Goal: Complete application form

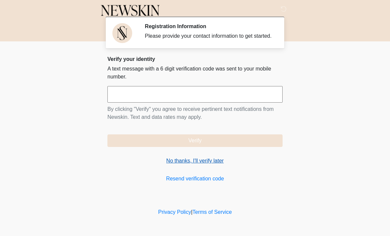
click at [181, 165] on link "No thanks, I'll verify later" at bounding box center [194, 161] width 175 height 8
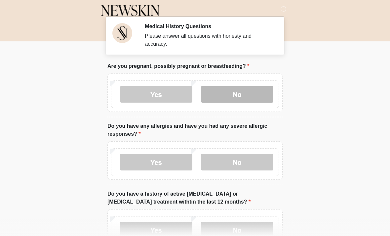
click at [240, 94] on label "No" at bounding box center [237, 94] width 72 height 17
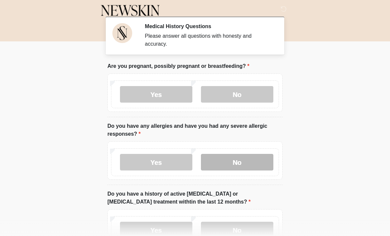
click at [254, 161] on label "No" at bounding box center [237, 162] width 72 height 17
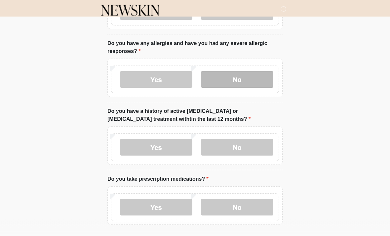
scroll to position [84, 0]
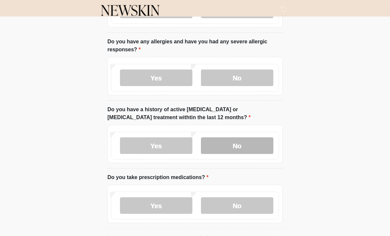
click at [253, 141] on label "No" at bounding box center [237, 145] width 72 height 17
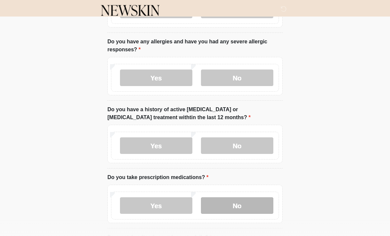
click at [256, 206] on label "No" at bounding box center [237, 205] width 72 height 17
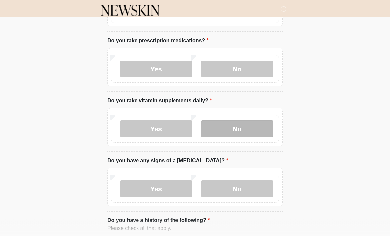
click at [256, 128] on label "No" at bounding box center [237, 129] width 72 height 17
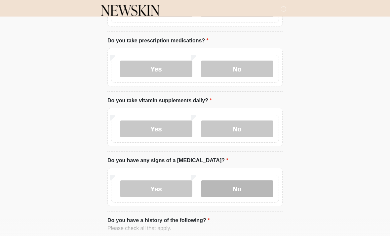
click at [248, 195] on label "No" at bounding box center [237, 188] width 72 height 17
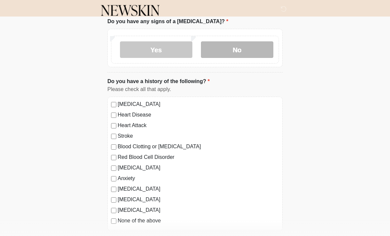
scroll to position [371, 0]
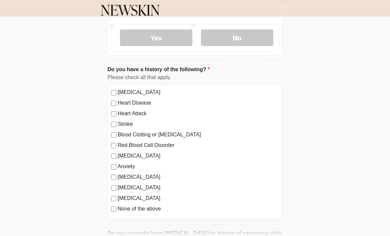
click at [125, 210] on label "None of the above" at bounding box center [198, 209] width 161 height 8
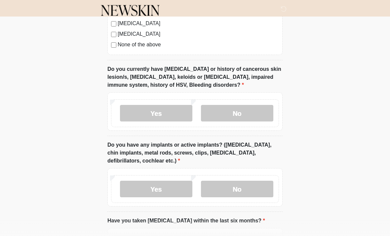
scroll to position [537, 0]
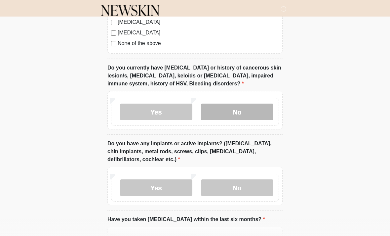
click at [251, 106] on label "No" at bounding box center [237, 111] width 72 height 17
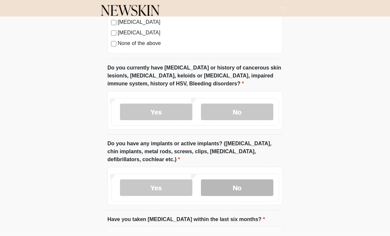
click at [251, 182] on label "No" at bounding box center [237, 187] width 72 height 17
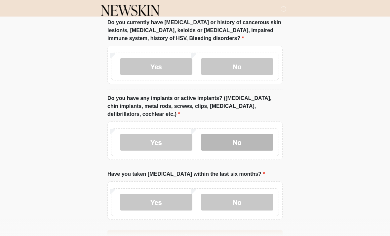
scroll to position [602, 0]
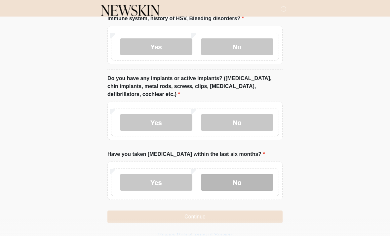
click at [260, 182] on label "No" at bounding box center [237, 182] width 72 height 17
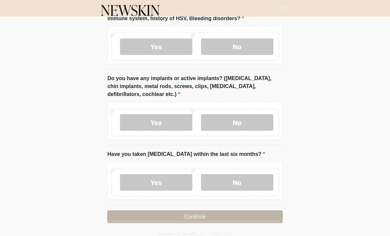
click at [221, 214] on button "Continue" at bounding box center [194, 216] width 175 height 13
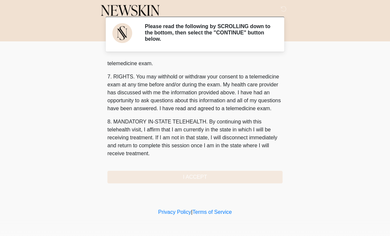
scroll to position [280, 0]
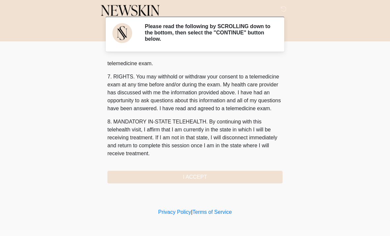
click at [248, 178] on button "I ACCEPT" at bounding box center [194, 177] width 175 height 13
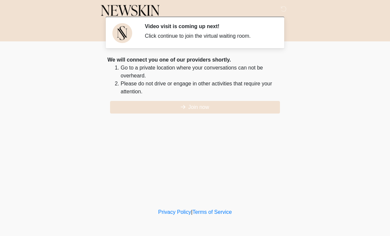
click at [227, 103] on button "Join now" at bounding box center [195, 107] width 170 height 13
